Goal: Transaction & Acquisition: Purchase product/service

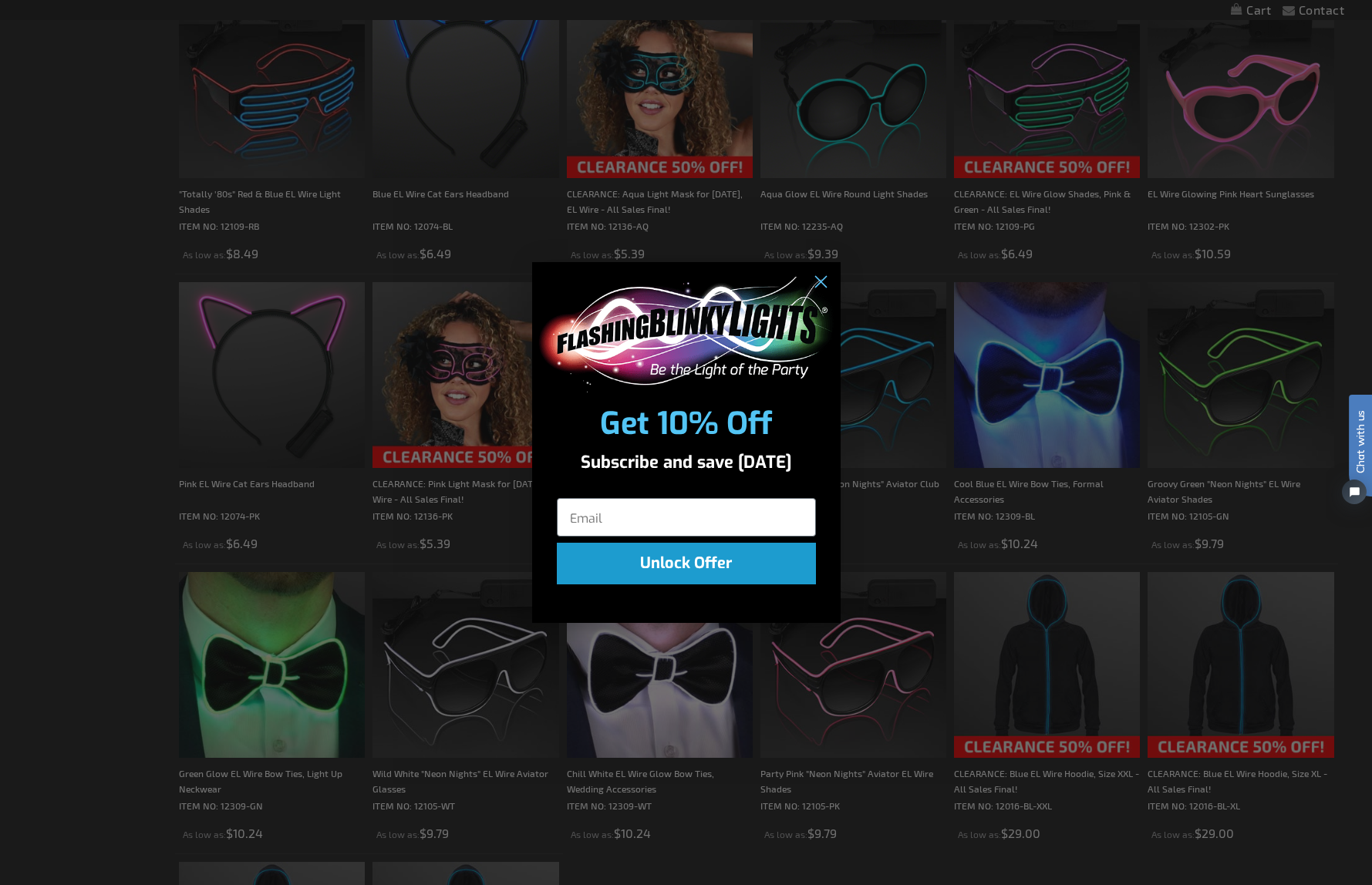
scroll to position [629, 0]
click at [824, 282] on circle "Close dialog" at bounding box center [819, 281] width 25 height 25
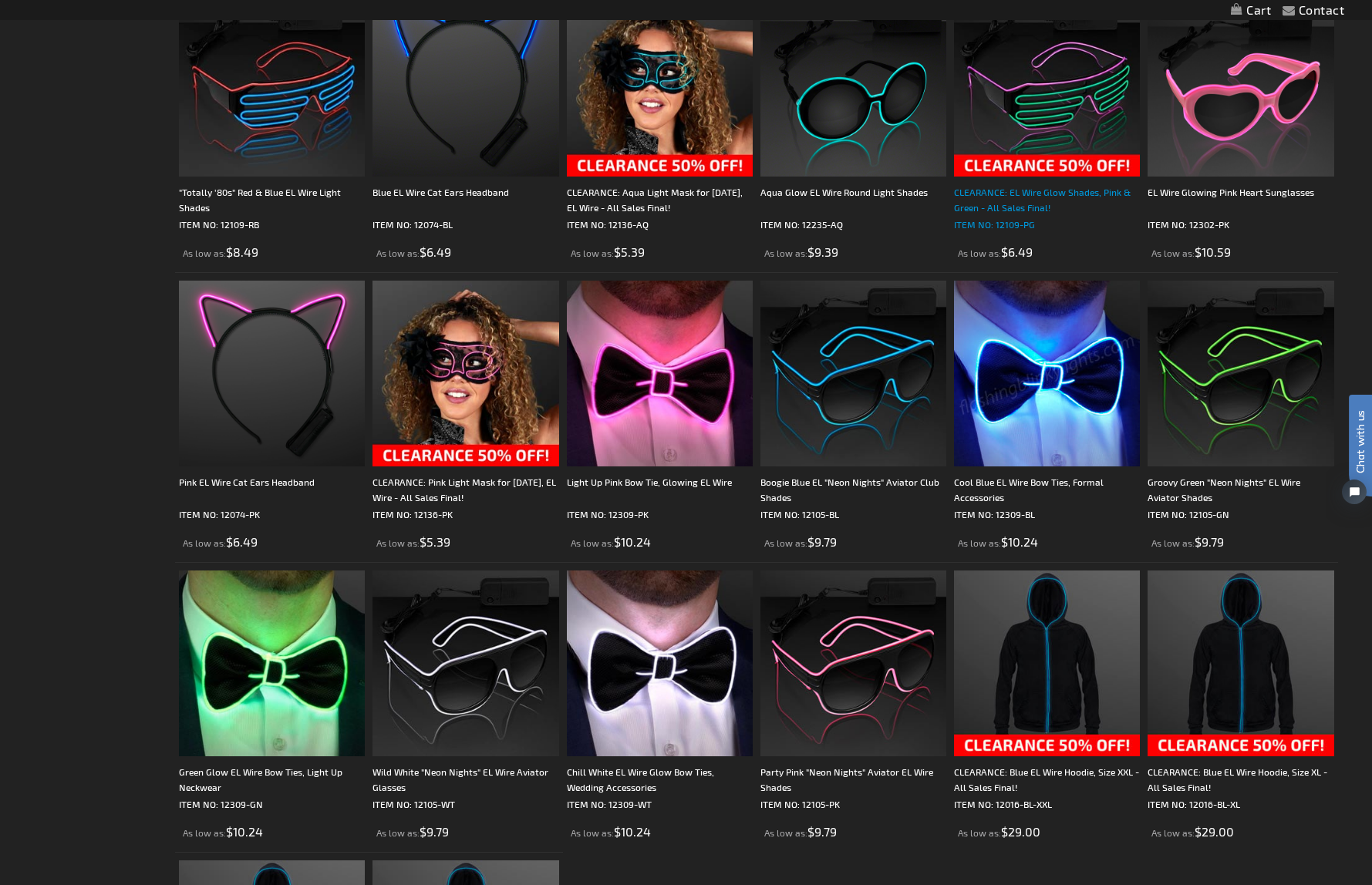
scroll to position [0, 0]
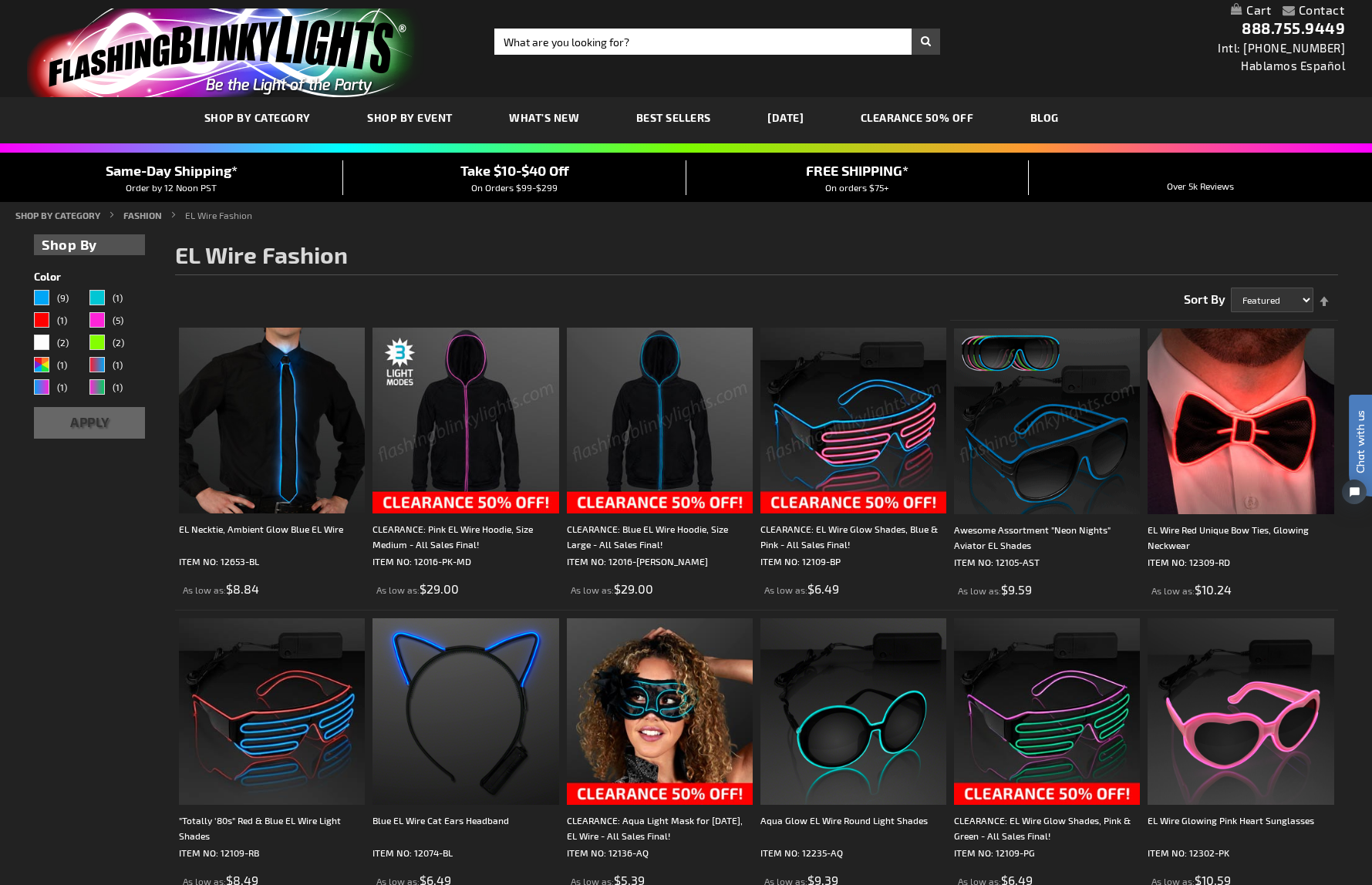
click at [452, 404] on img at bounding box center [465, 421] width 186 height 186
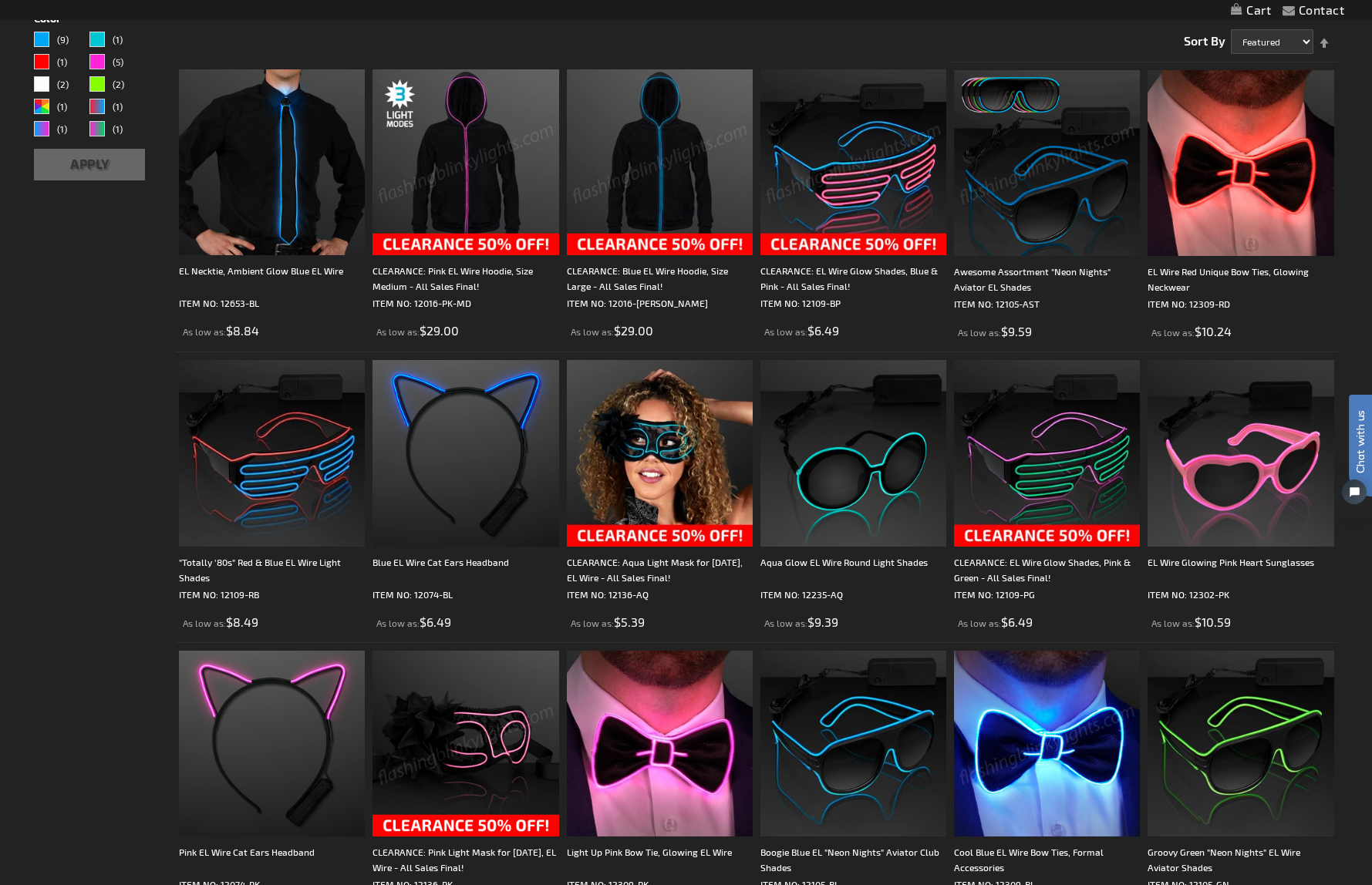
scroll to position [159, 0]
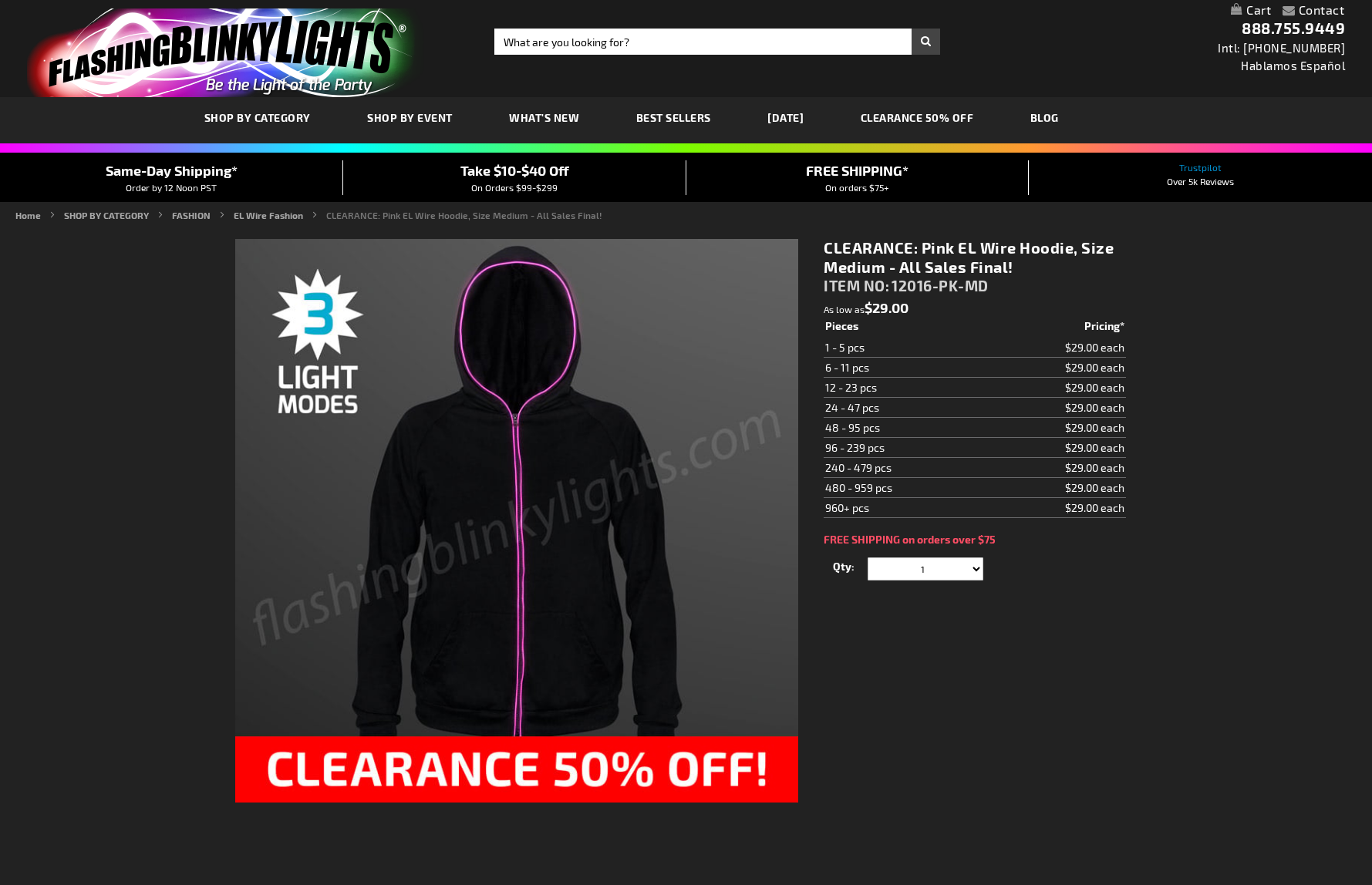
click at [251, 466] on div "Please complete your information below to login. Please complete your informati…" at bounding box center [686, 519] width 902 height 585
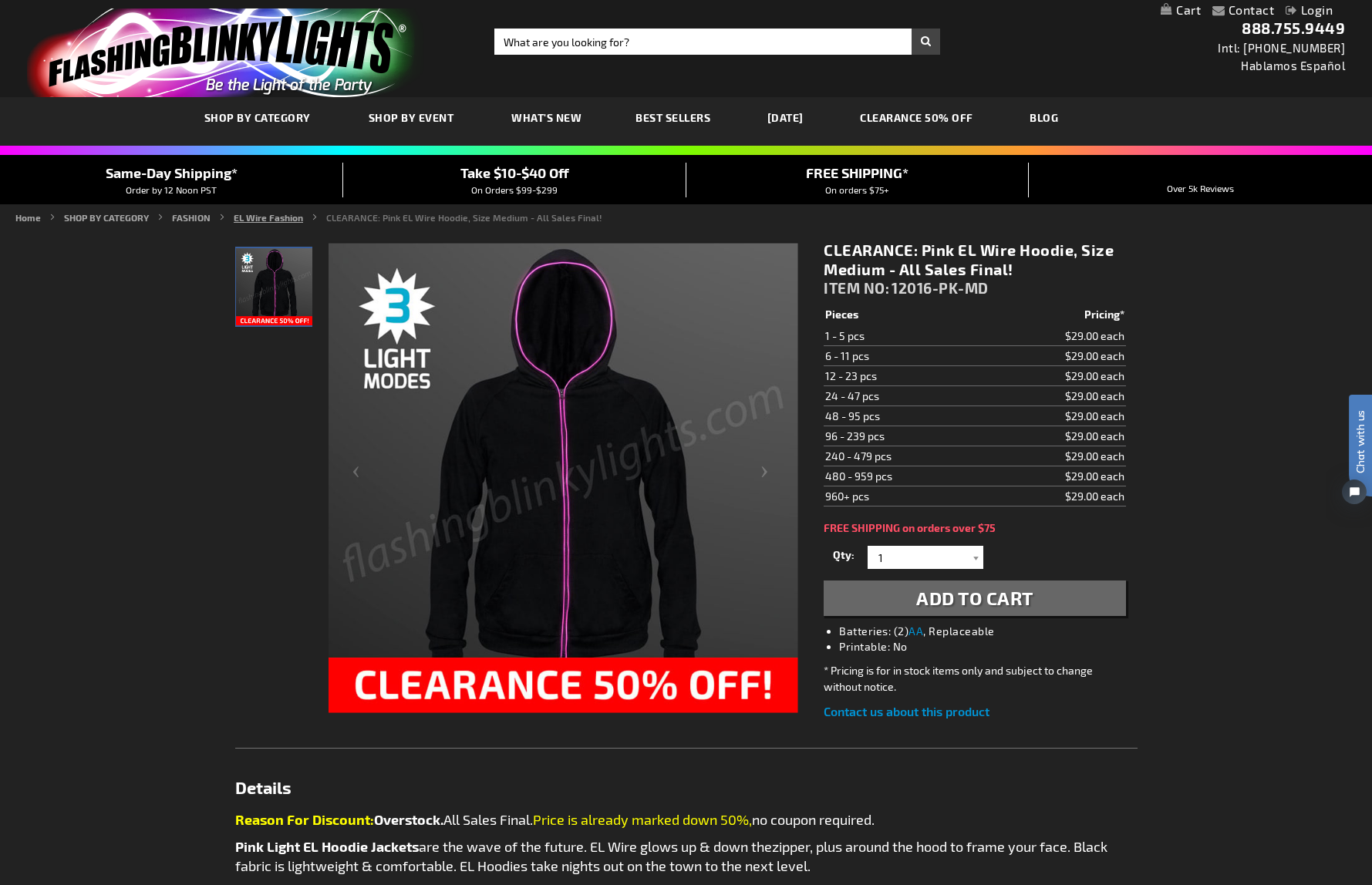
click at [255, 215] on link "EL Wire Fashion" at bounding box center [269, 217] width 70 height 11
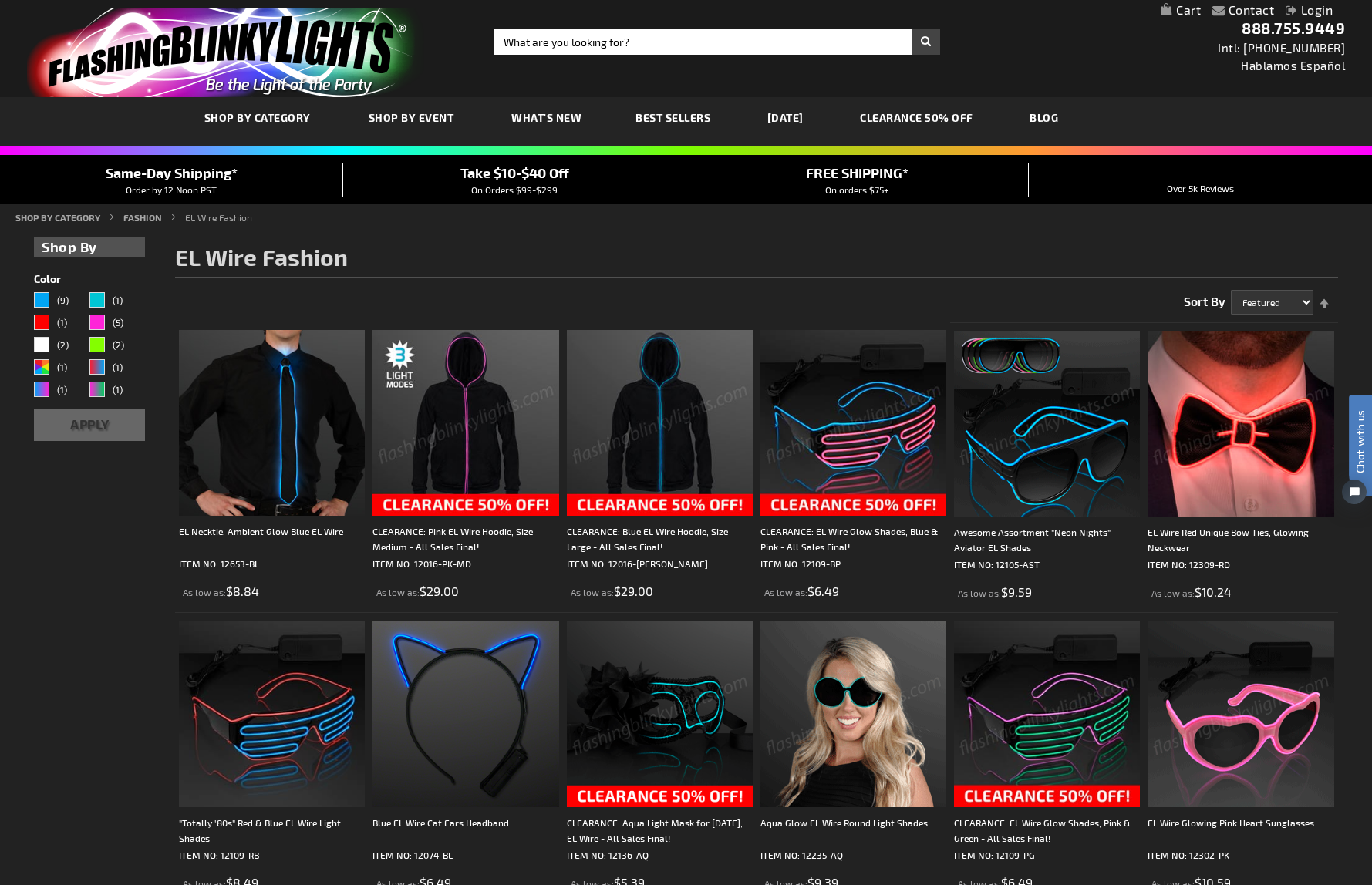
click at [473, 449] on img at bounding box center [465, 423] width 186 height 186
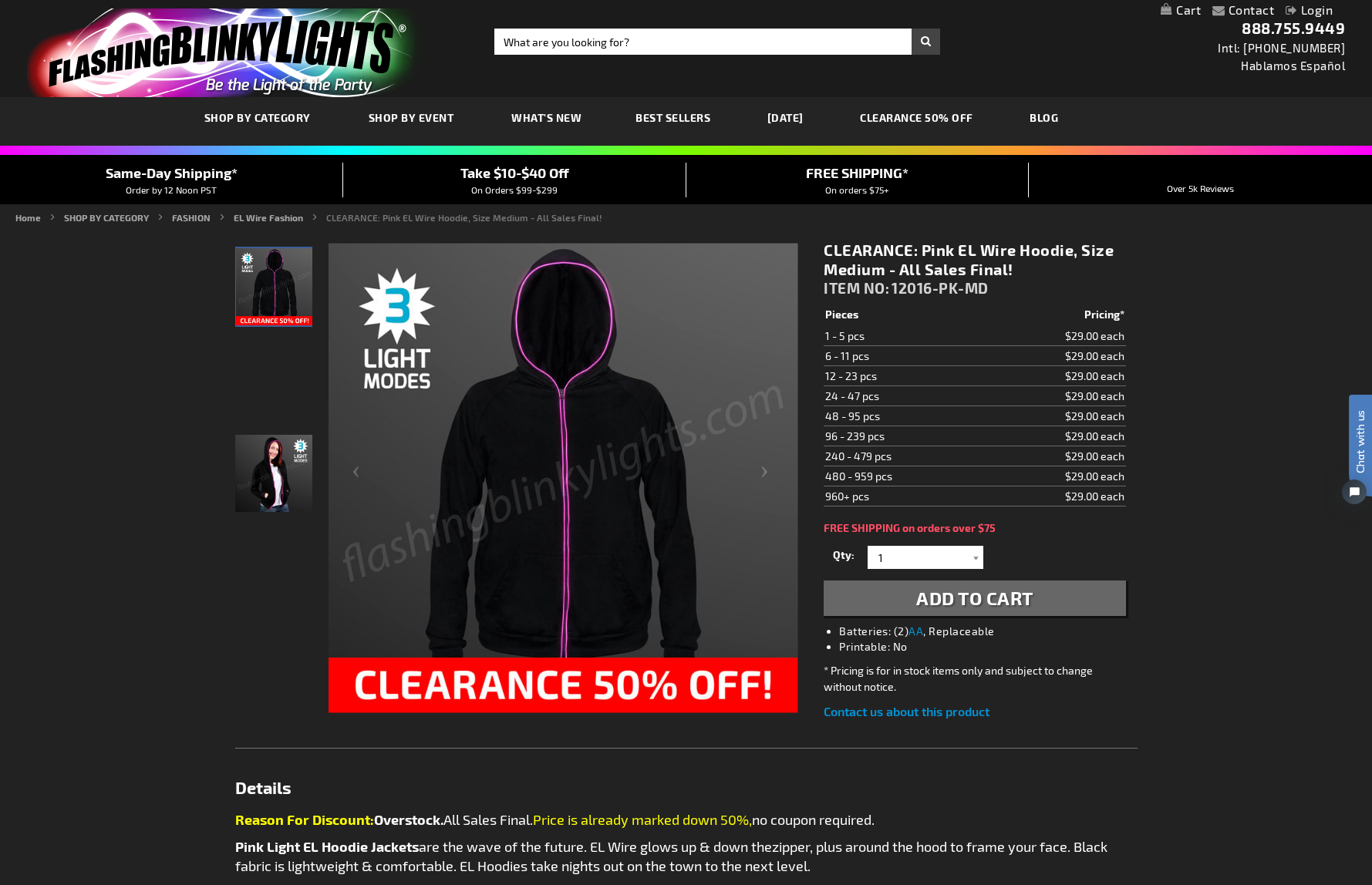
click at [983, 600] on span "Add to Cart" at bounding box center [975, 597] width 117 height 22
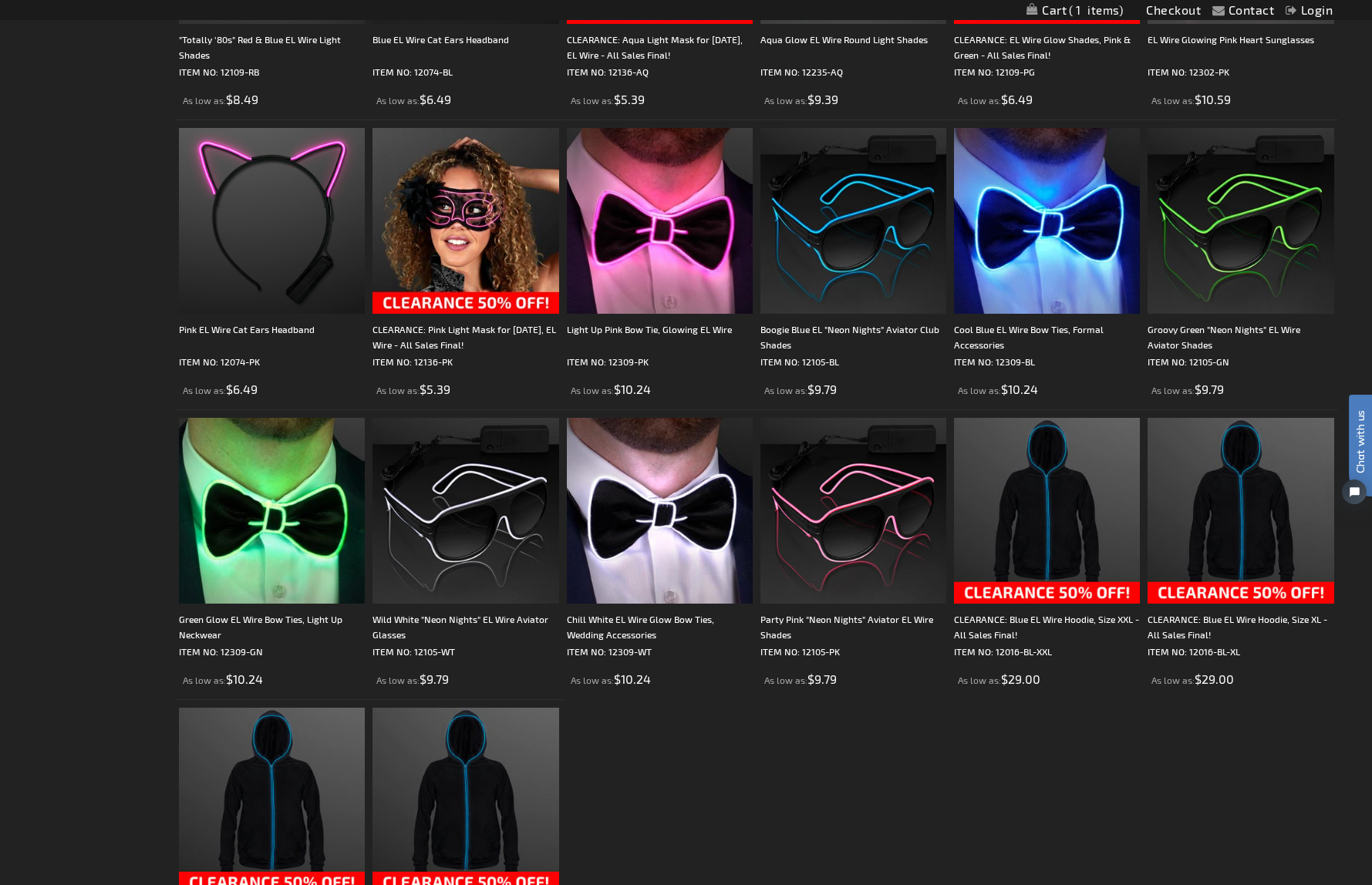
scroll to position [857, 0]
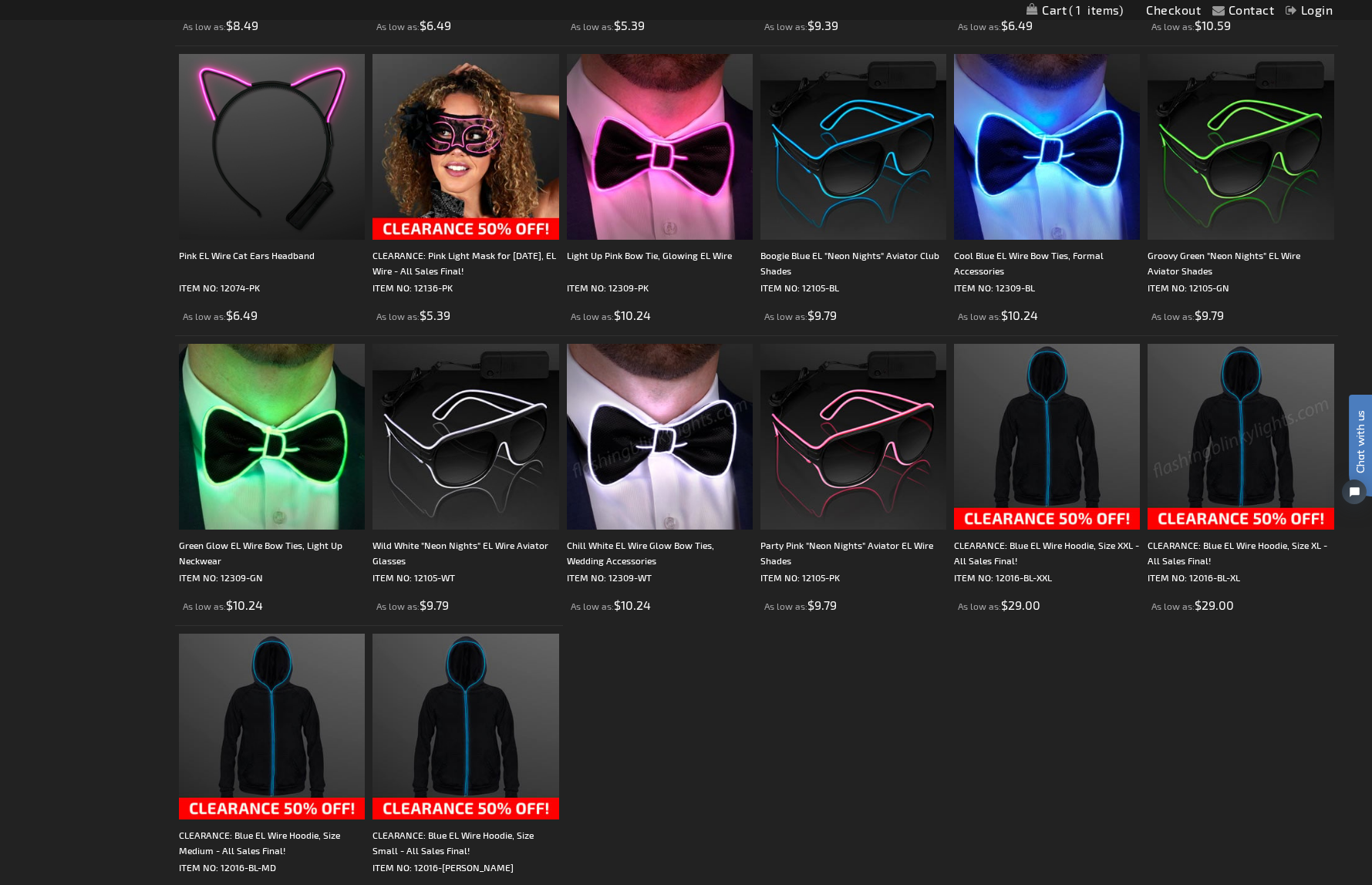
click at [1262, 476] on img at bounding box center [1241, 437] width 186 height 186
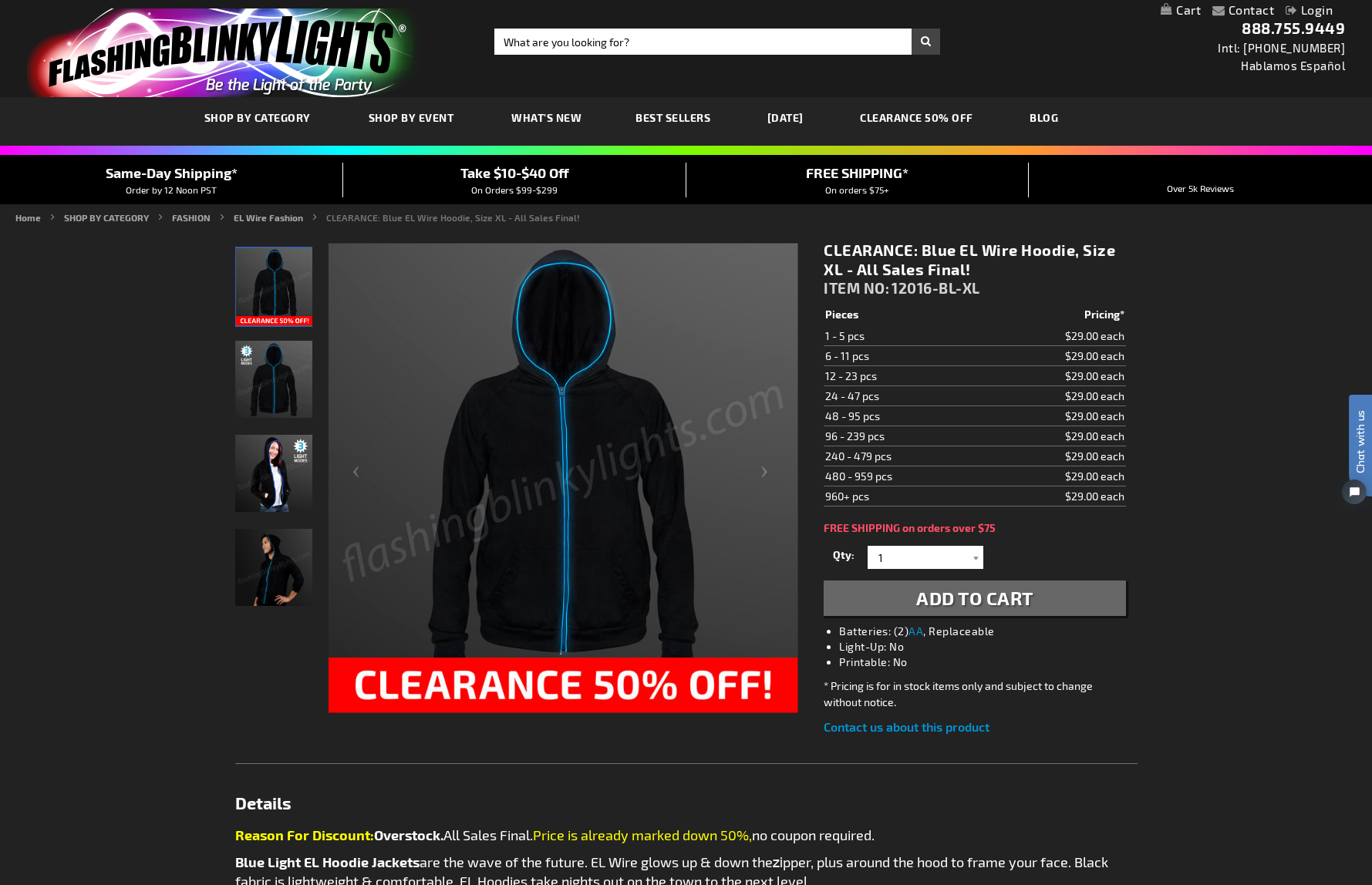
click at [940, 599] on span "Add to Cart" at bounding box center [975, 597] width 117 height 22
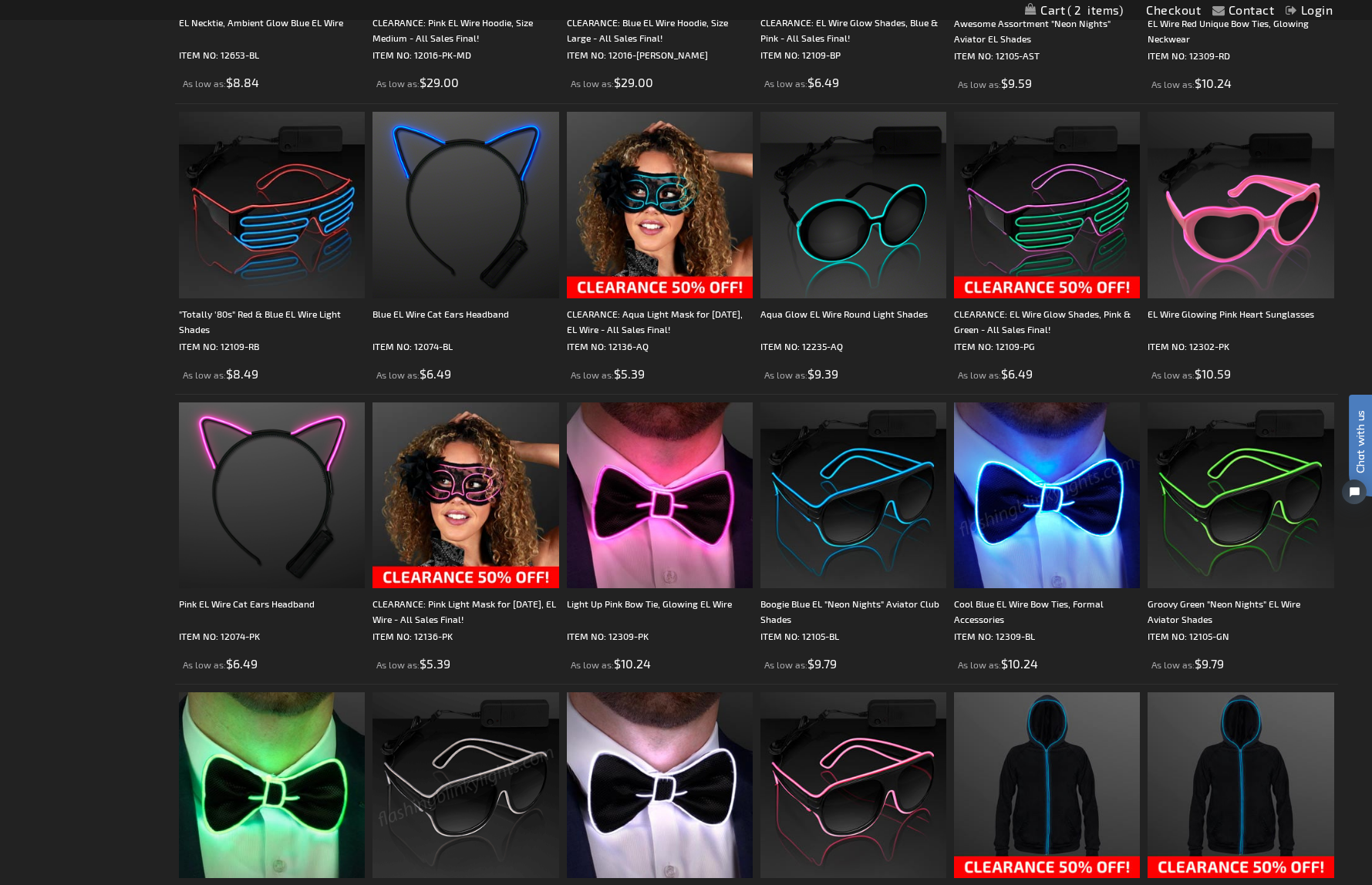
scroll to position [513, 0]
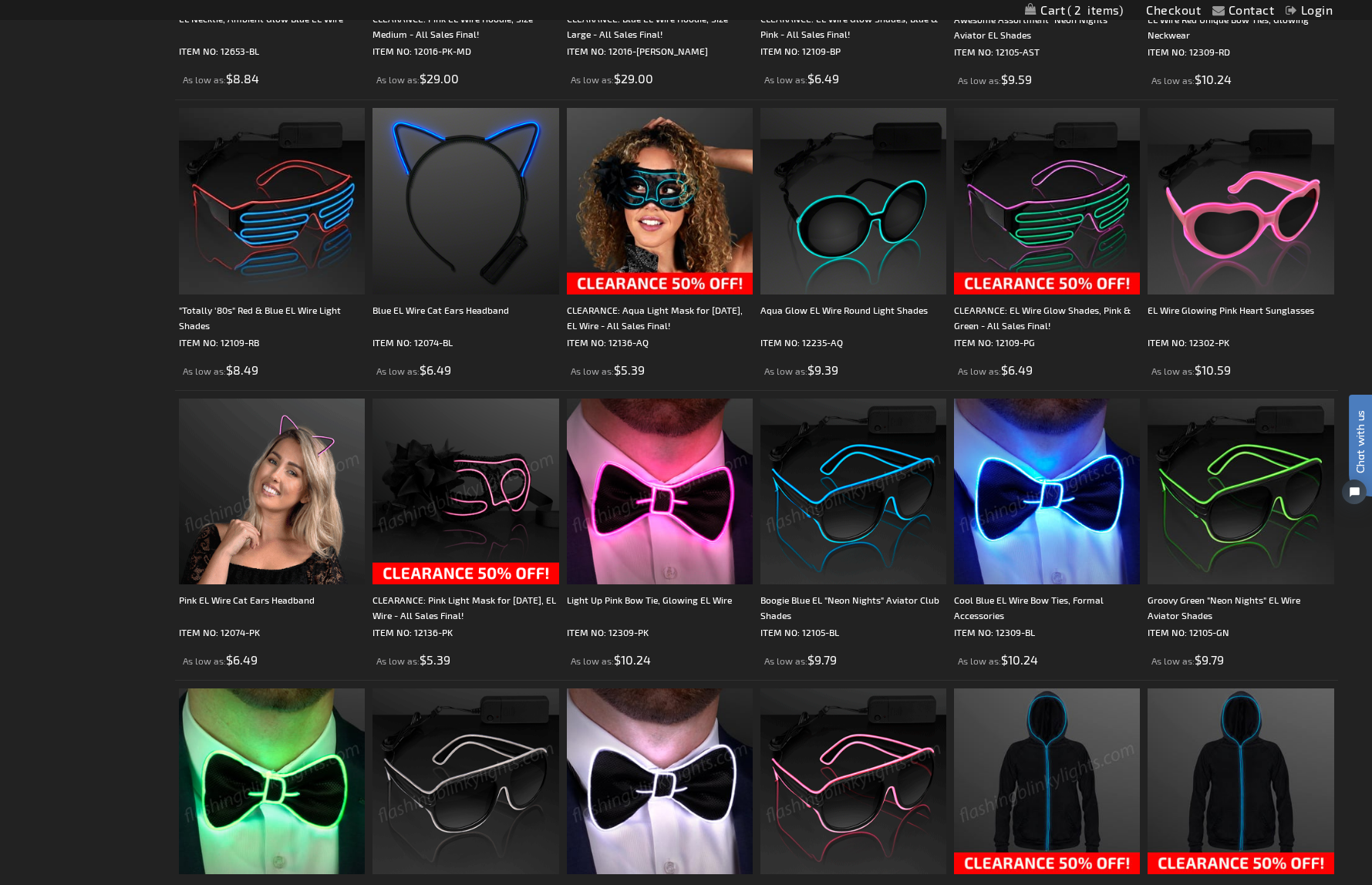
click at [267, 517] on img at bounding box center [272, 491] width 186 height 186
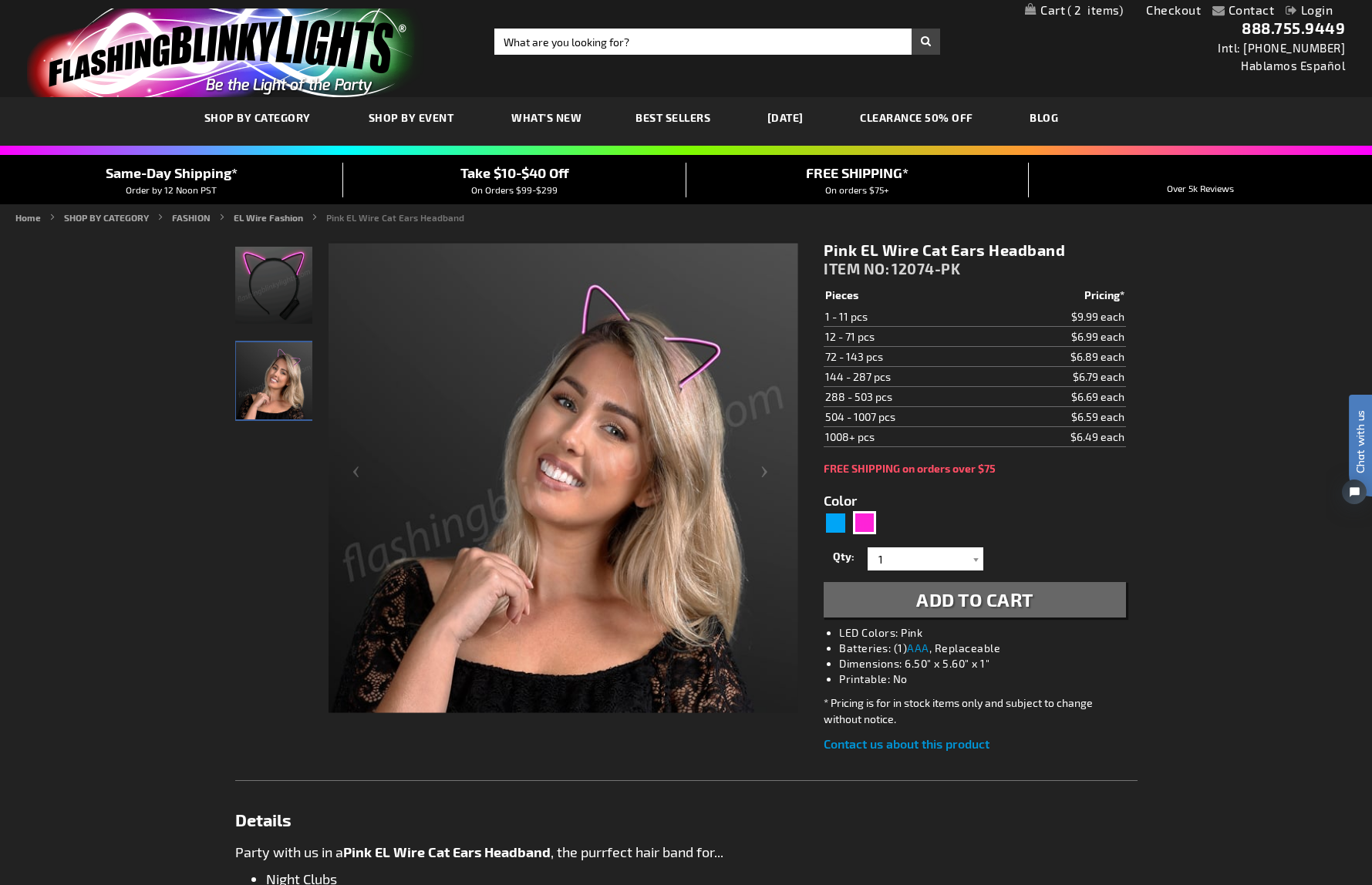
click at [1067, 9] on span "2" at bounding box center [1095, 10] width 55 height 14
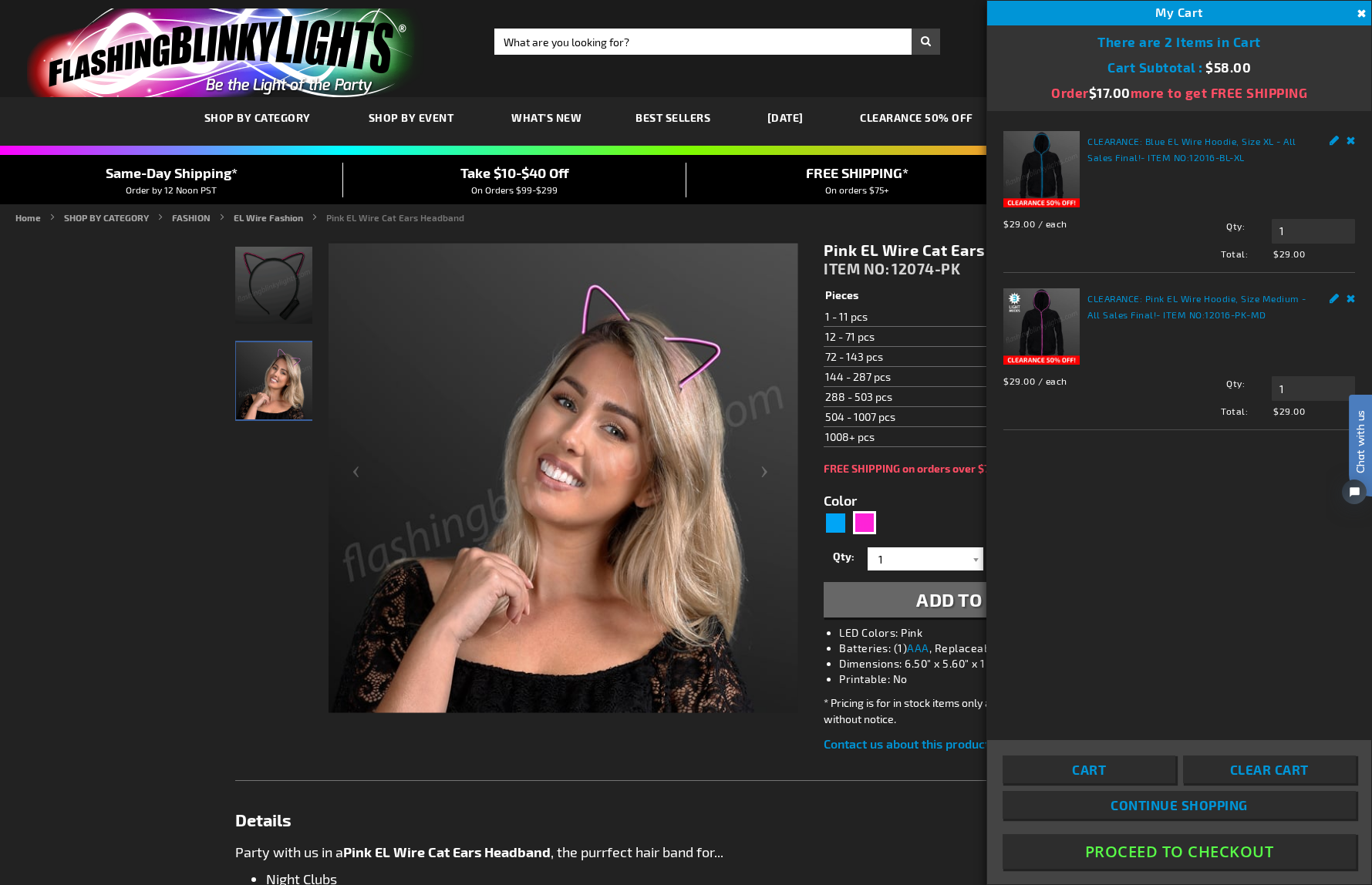
click at [1184, 854] on button "Proceed To Checkout" at bounding box center [1178, 851] width 353 height 35
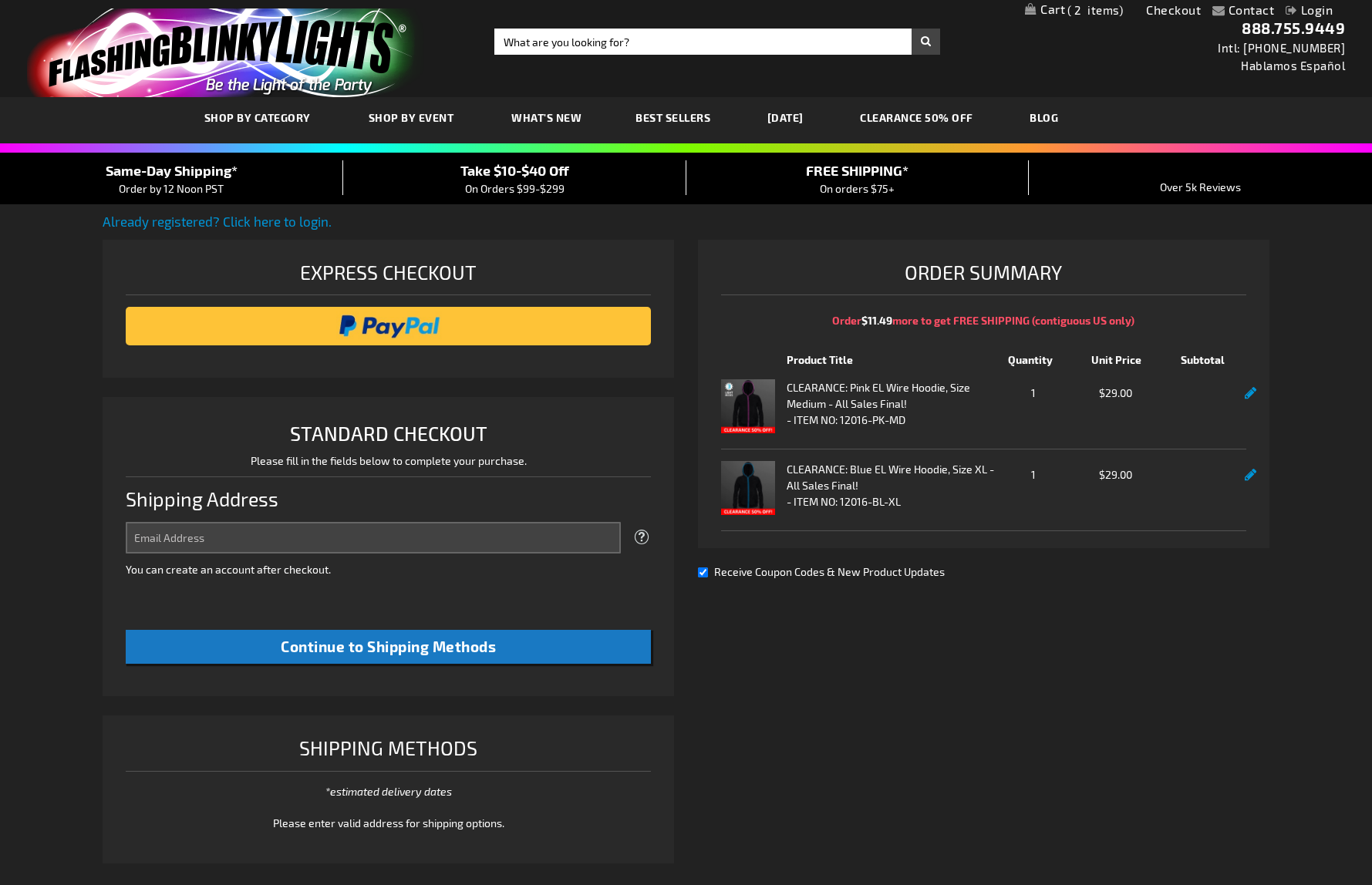
select select "US"
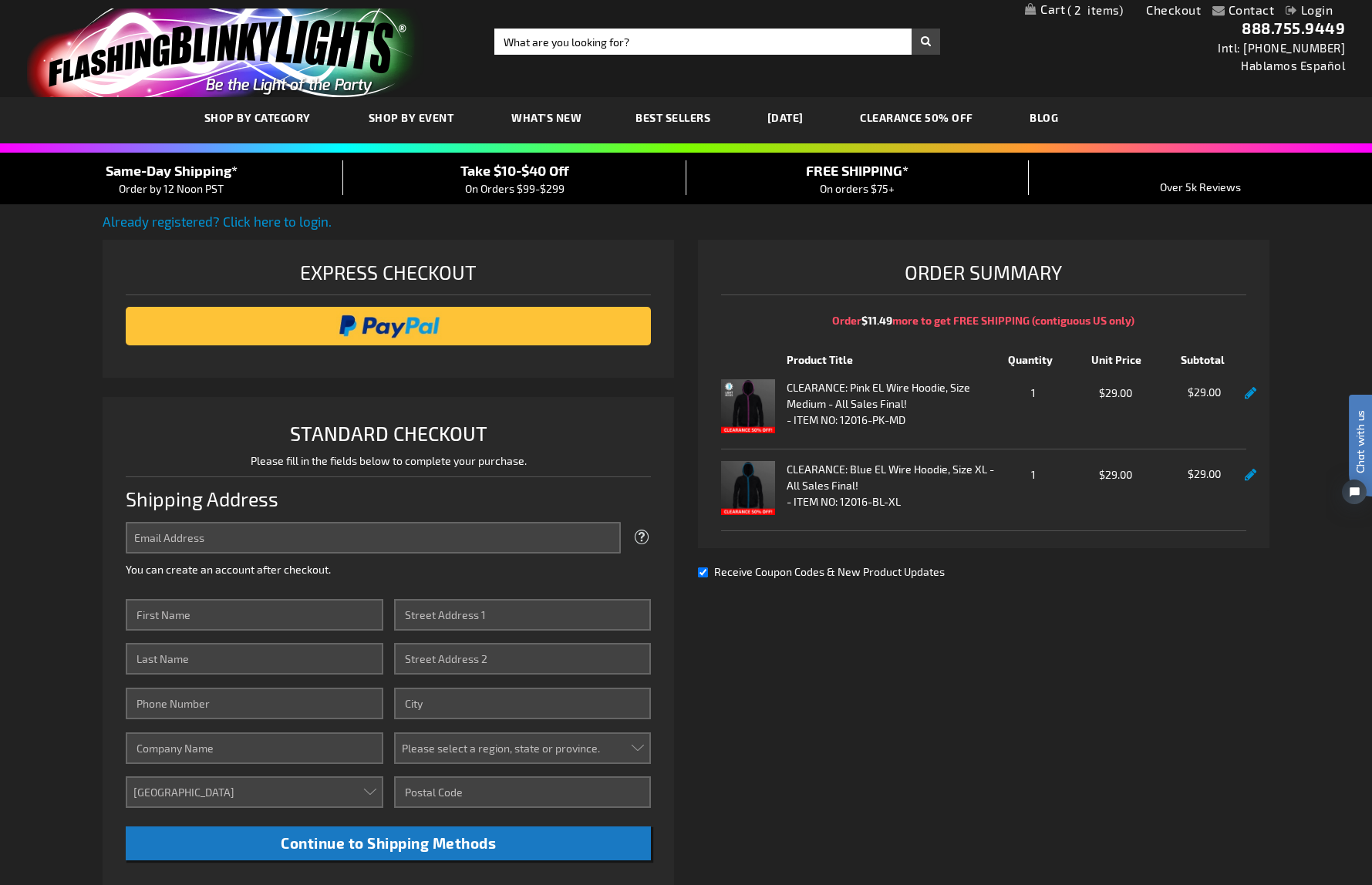
click at [858, 171] on span "FREE SHIPPING*" at bounding box center [857, 170] width 103 height 17
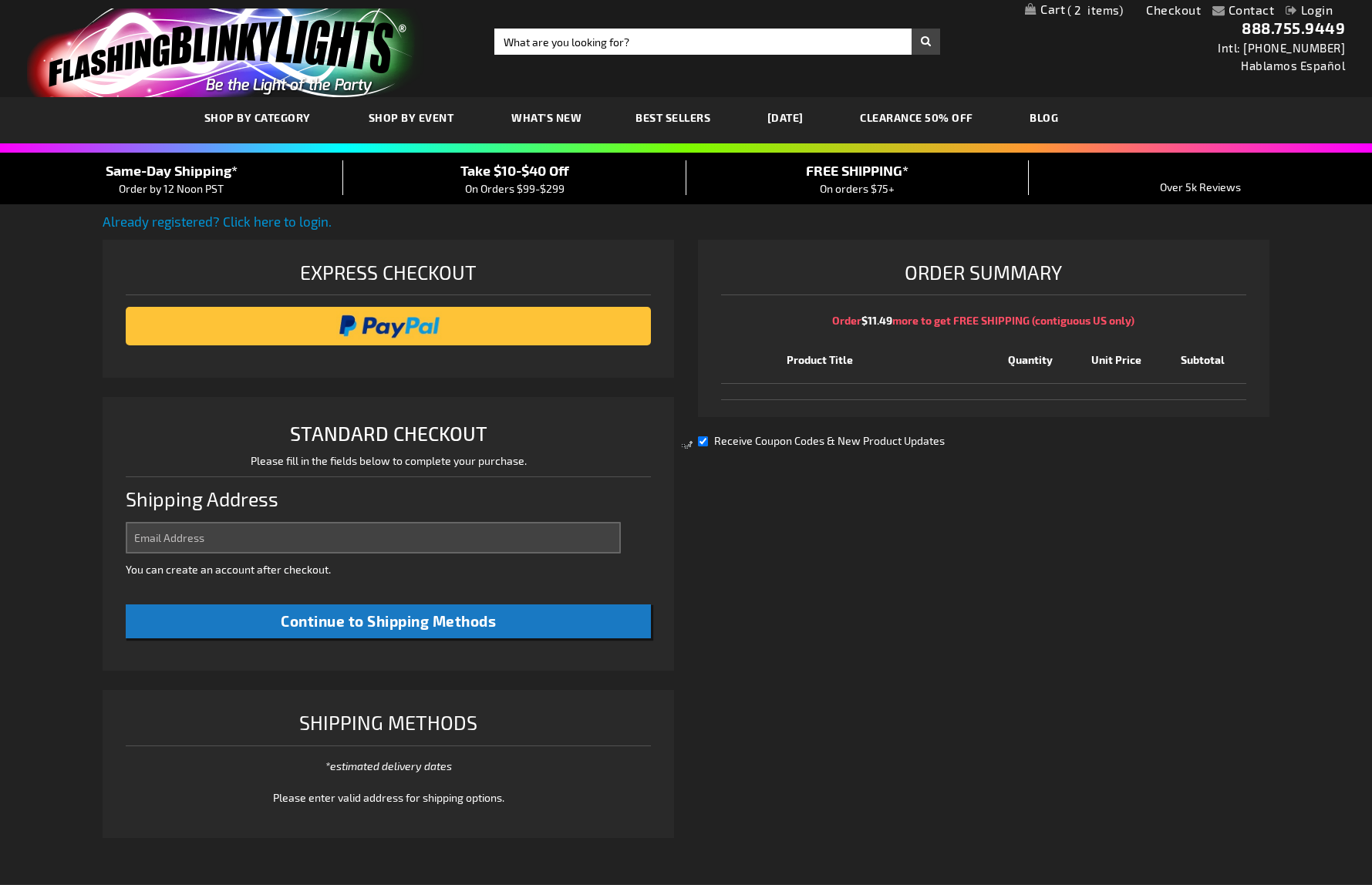
select select "US"
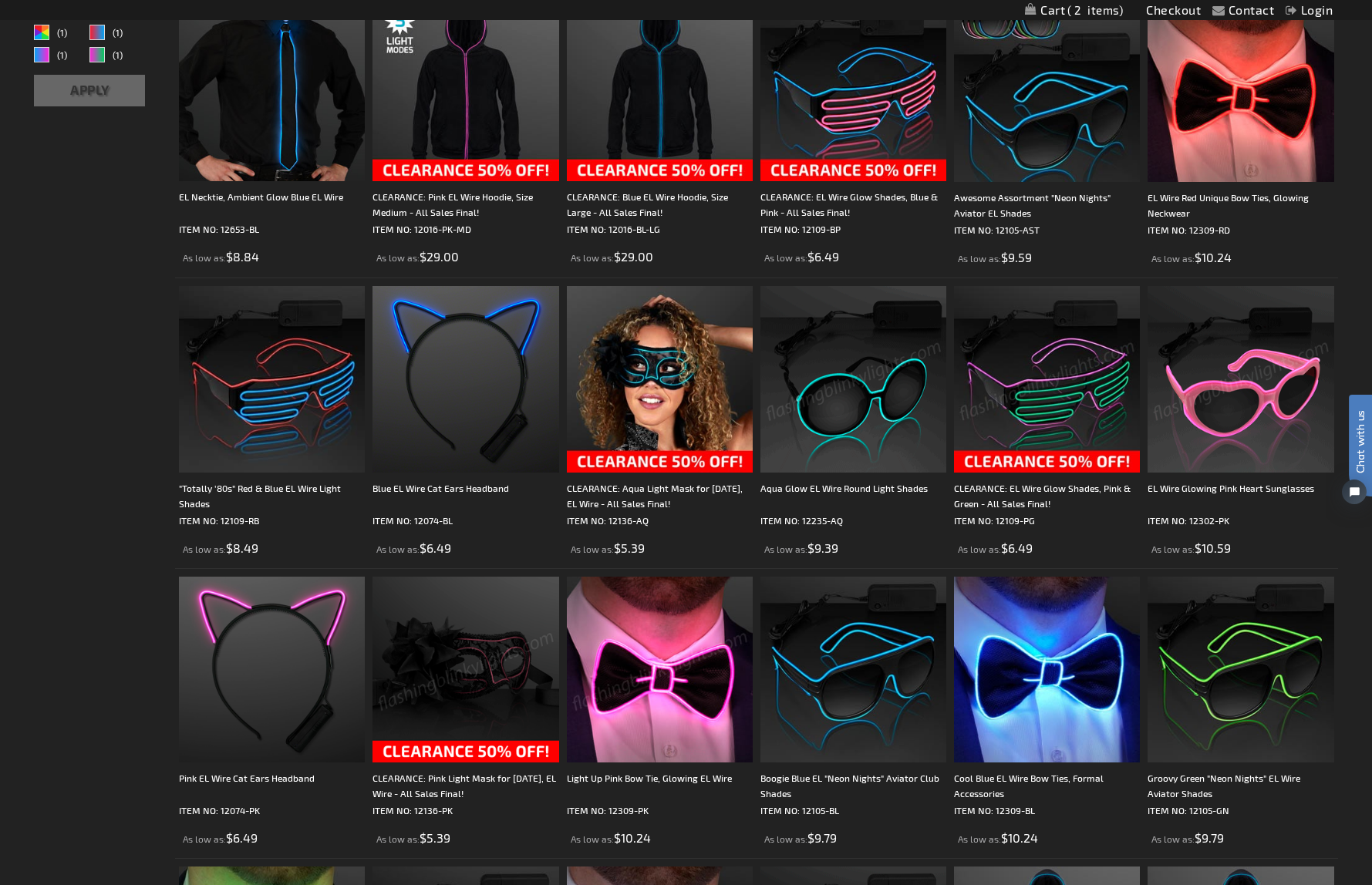
scroll to position [333, 0]
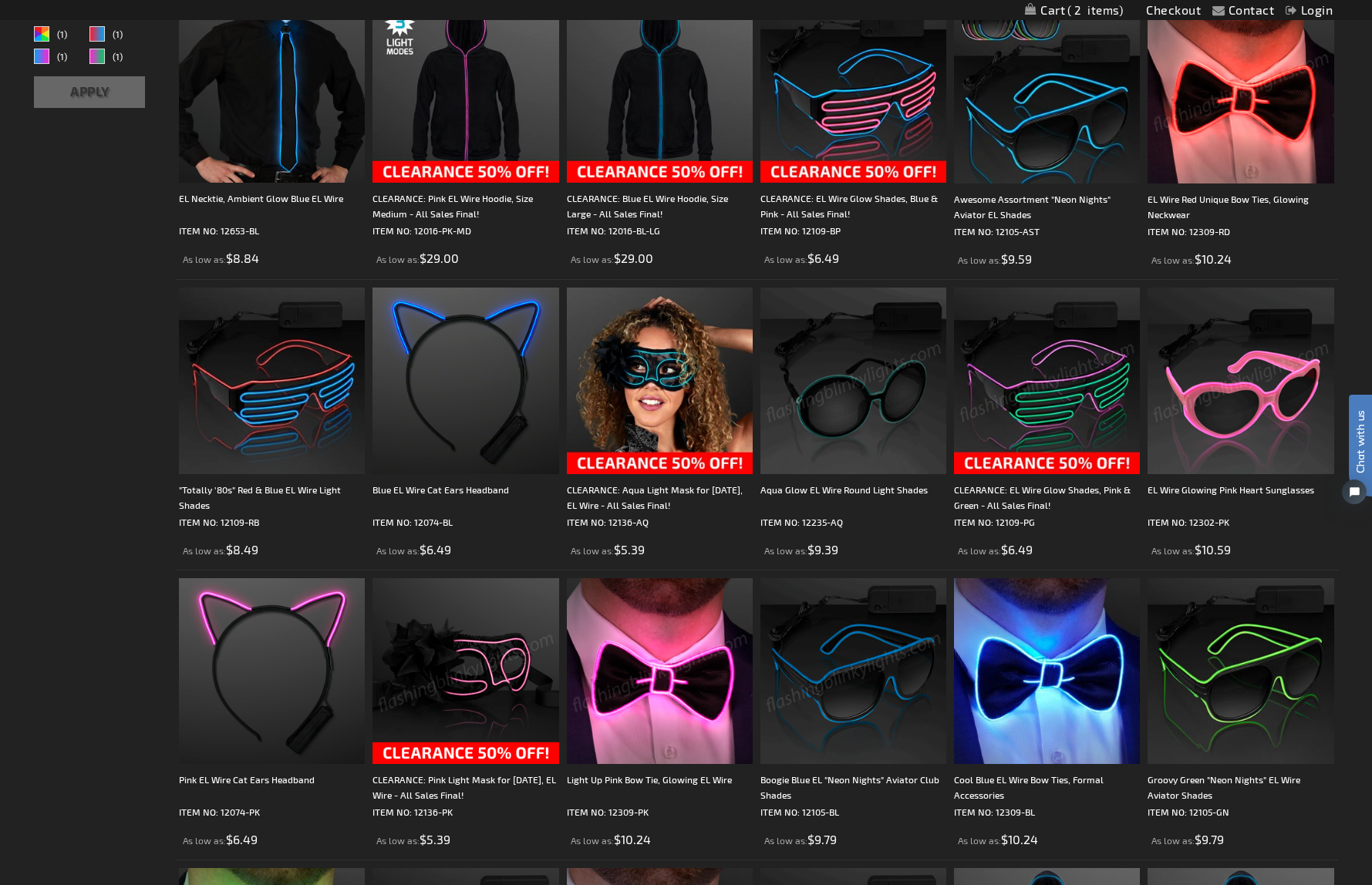
click at [665, 690] on img at bounding box center [660, 672] width 186 height 186
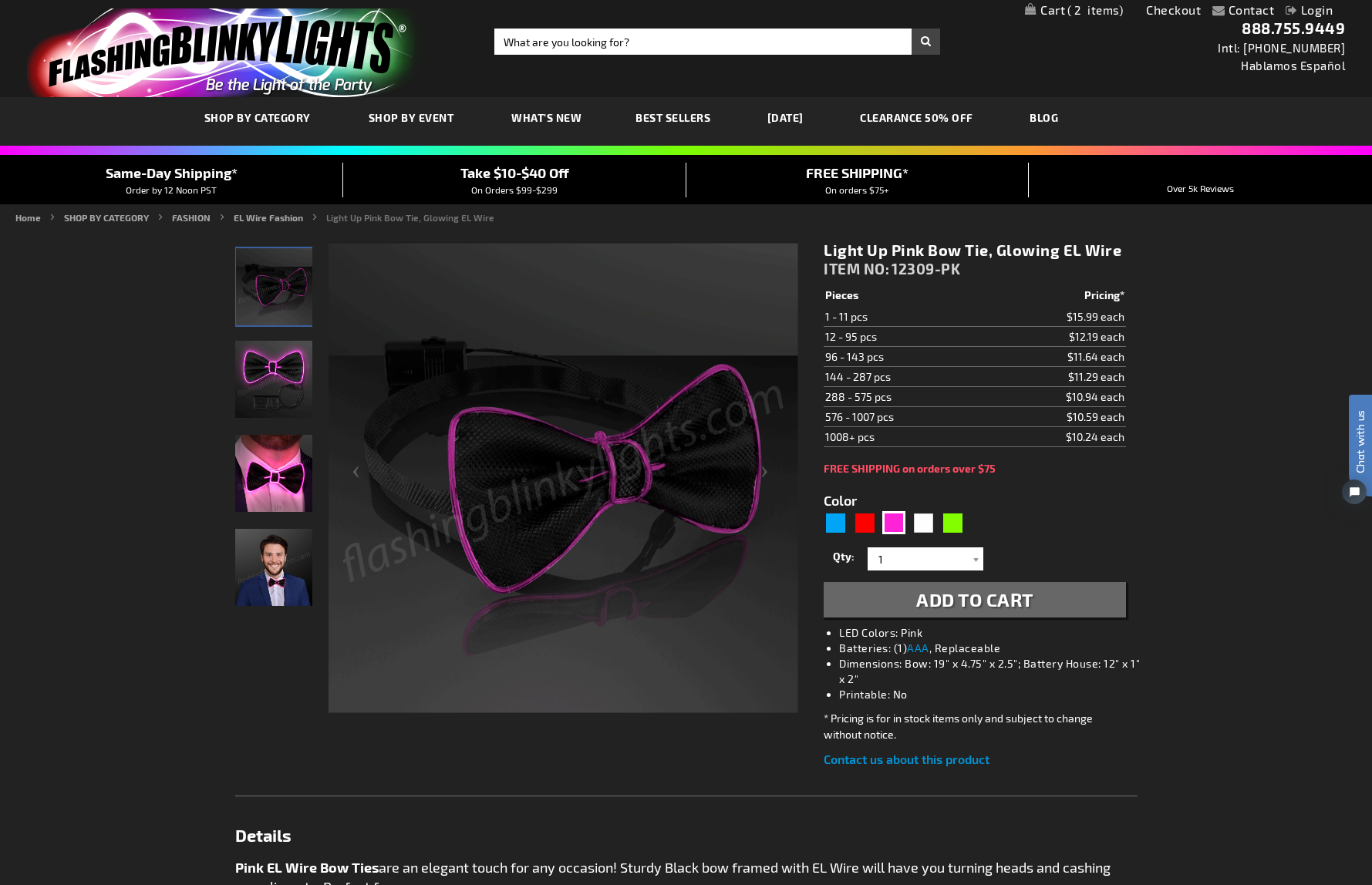
click at [993, 599] on span "Add to Cart" at bounding box center [975, 599] width 117 height 22
